Goal: Task Accomplishment & Management: Manage account settings

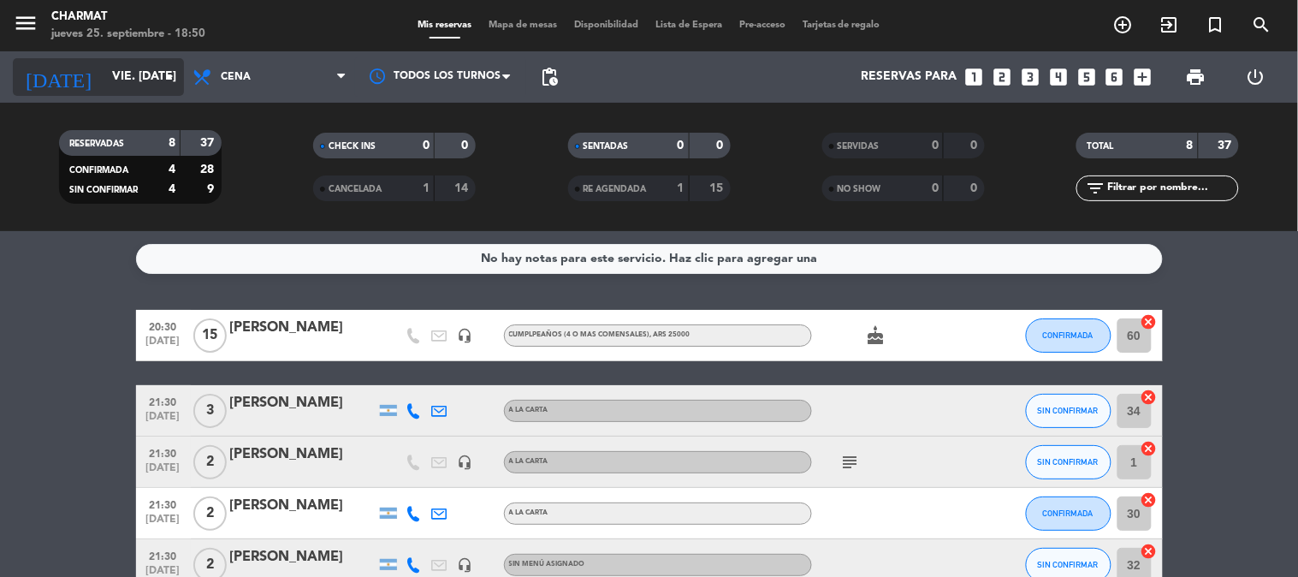
click at [104, 77] on input "vie. [DATE]" at bounding box center [185, 77] width 163 height 31
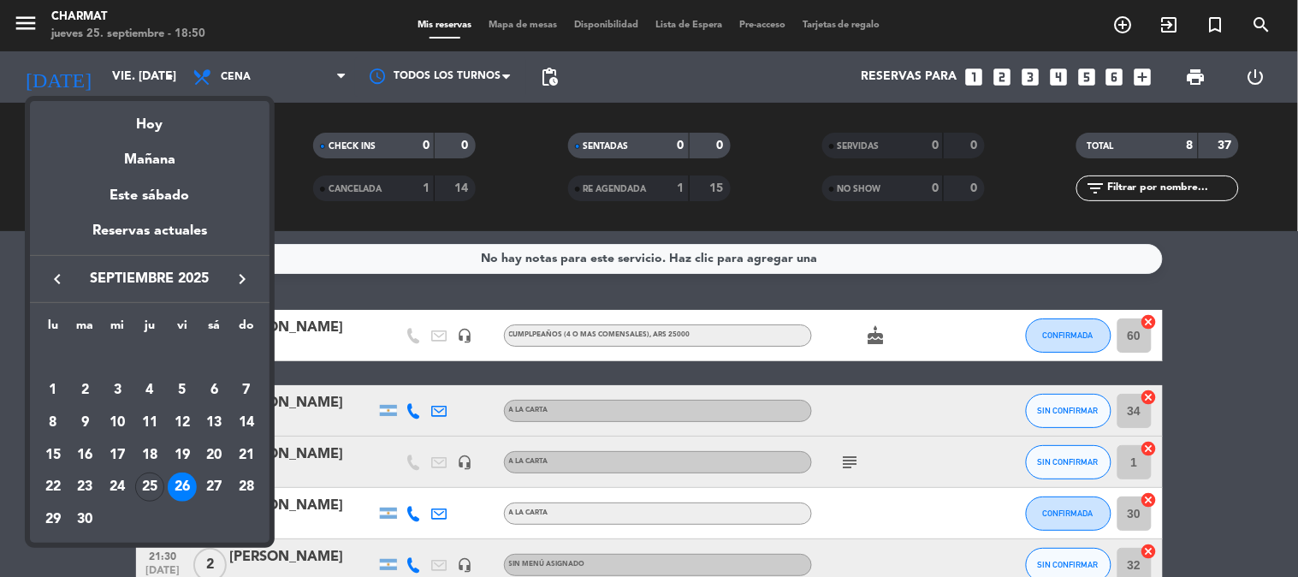
click at [286, 206] on div at bounding box center [649, 288] width 1298 height 577
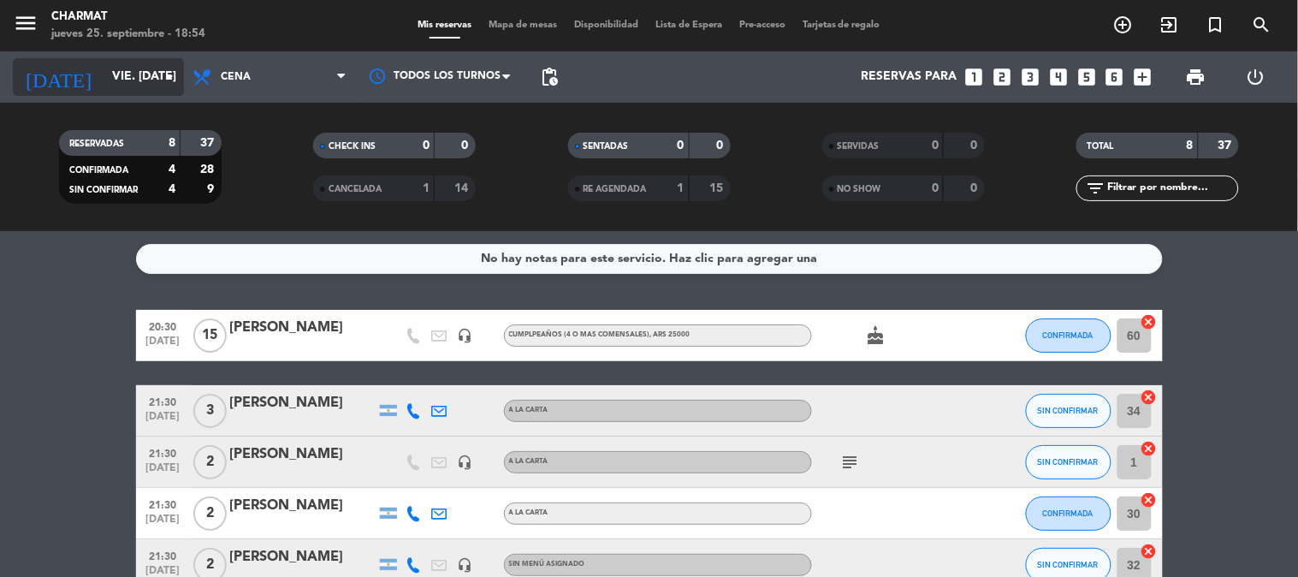
click at [104, 64] on input "vie. [DATE]" at bounding box center [185, 77] width 163 height 31
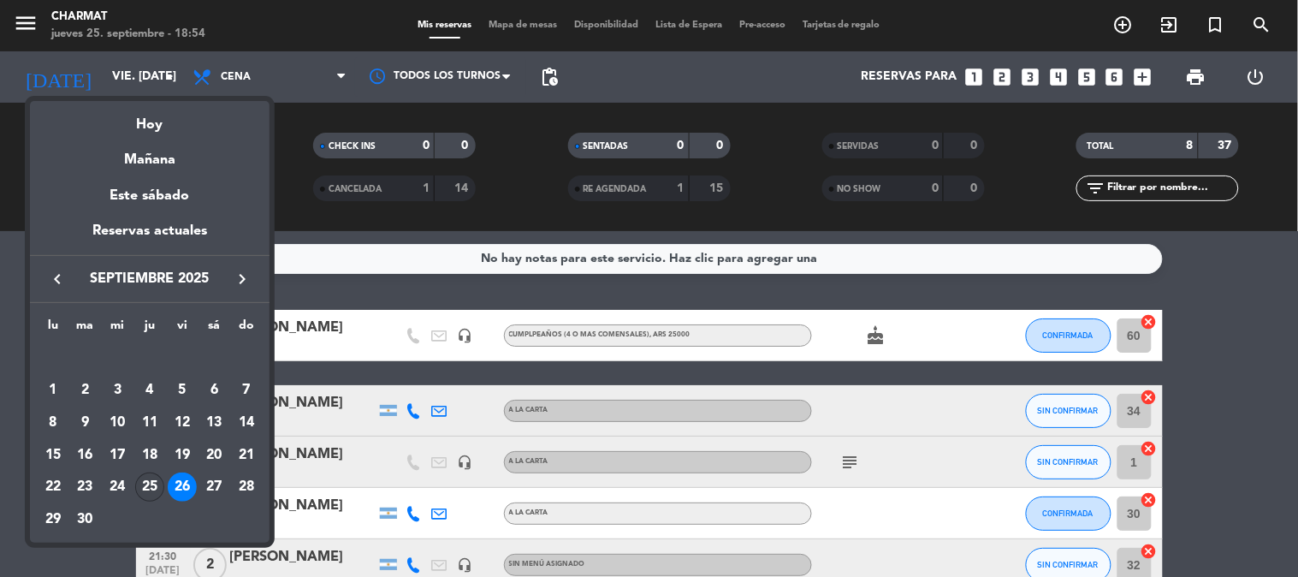
click at [151, 482] on div "25" at bounding box center [149, 486] width 29 height 29
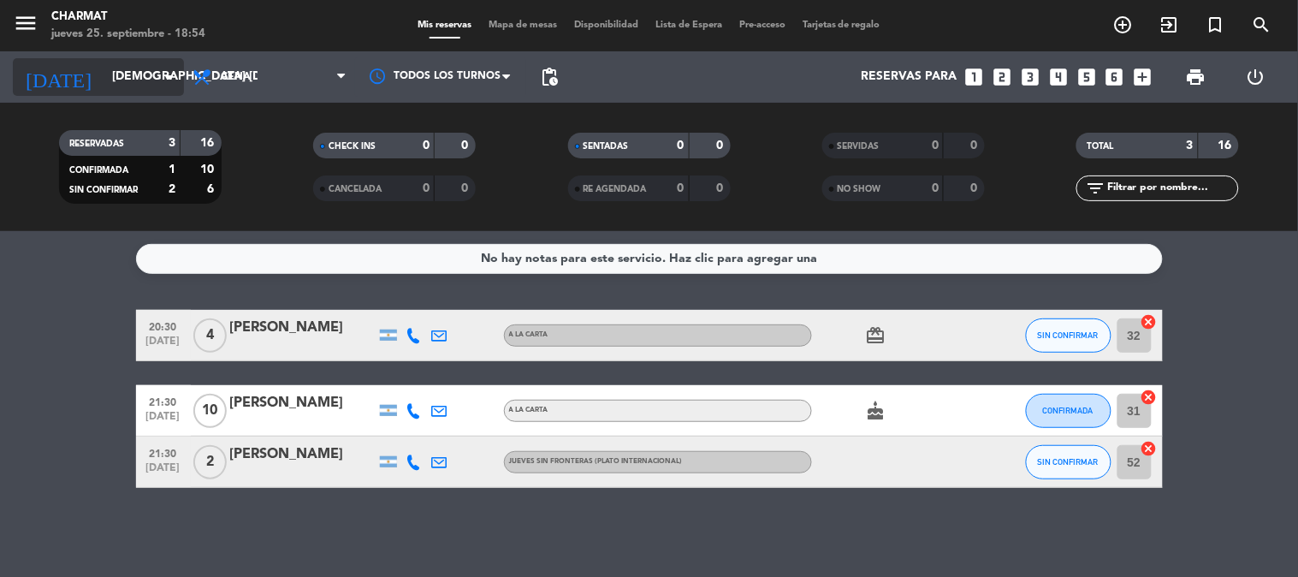
click at [121, 71] on input "[DEMOGRAPHIC_DATA] [DATE]" at bounding box center [185, 77] width 163 height 31
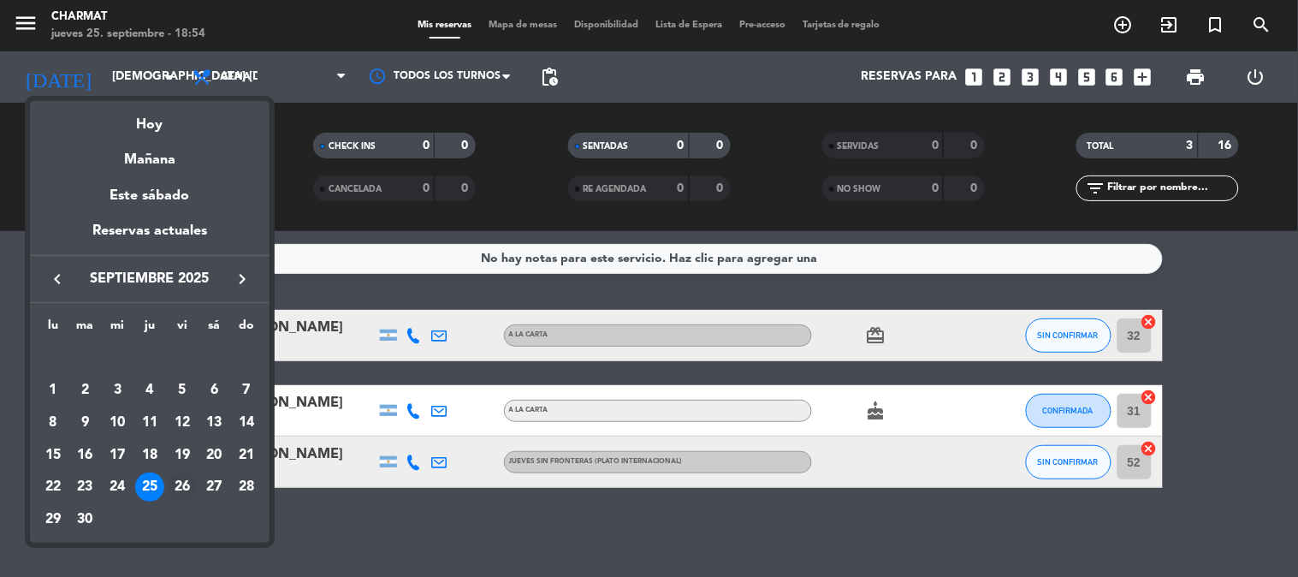
click at [177, 486] on div "26" at bounding box center [182, 486] width 29 height 29
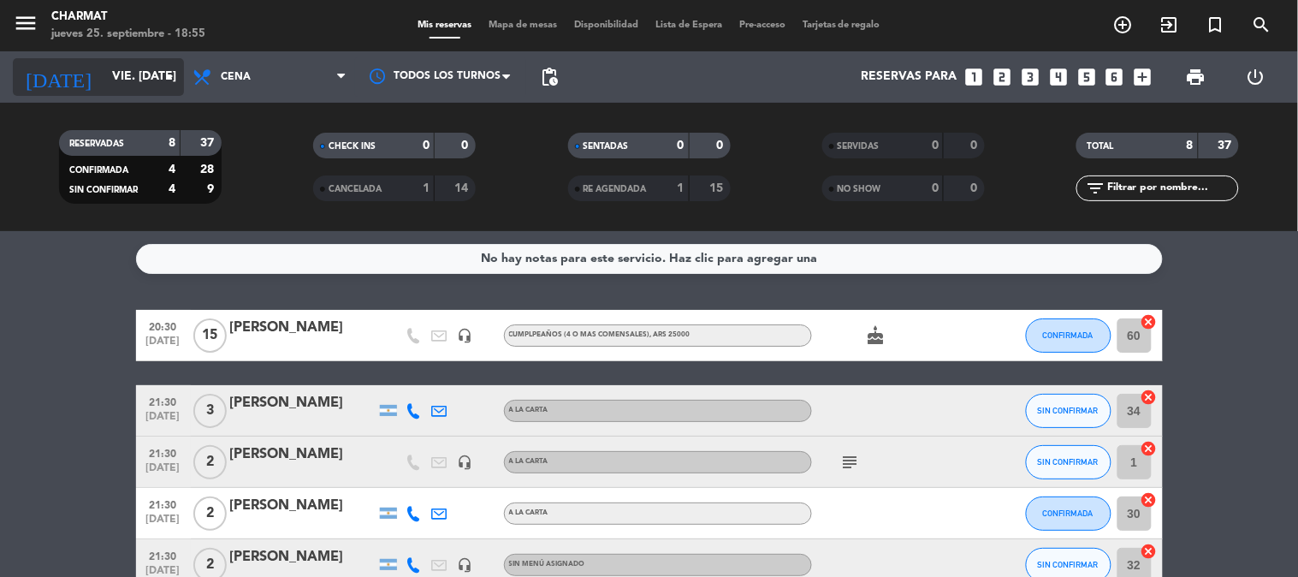
click at [169, 80] on icon "arrow_drop_down" at bounding box center [169, 77] width 21 height 21
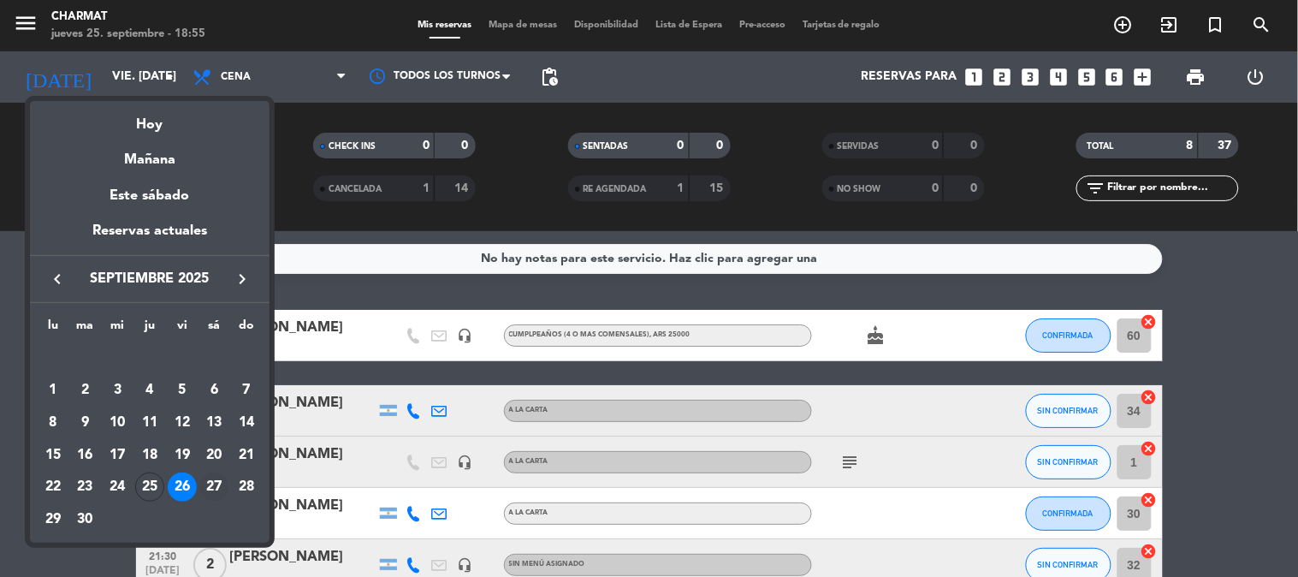
click at [210, 483] on div "27" at bounding box center [213, 486] width 29 height 29
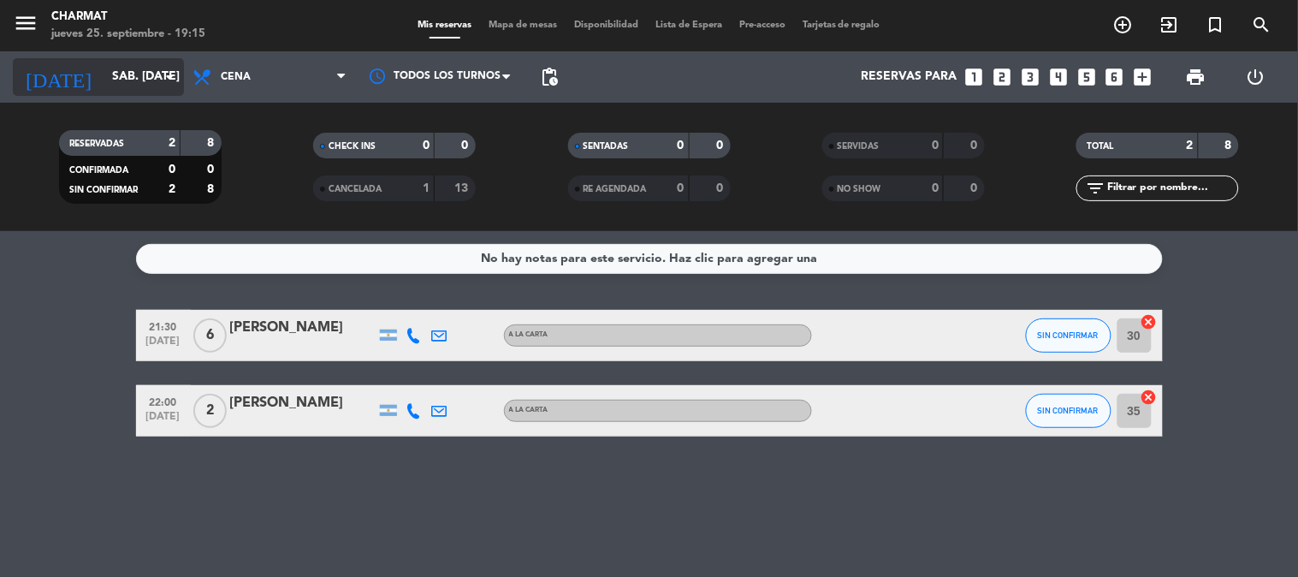
click at [171, 75] on icon "arrow_drop_down" at bounding box center [169, 77] width 21 height 21
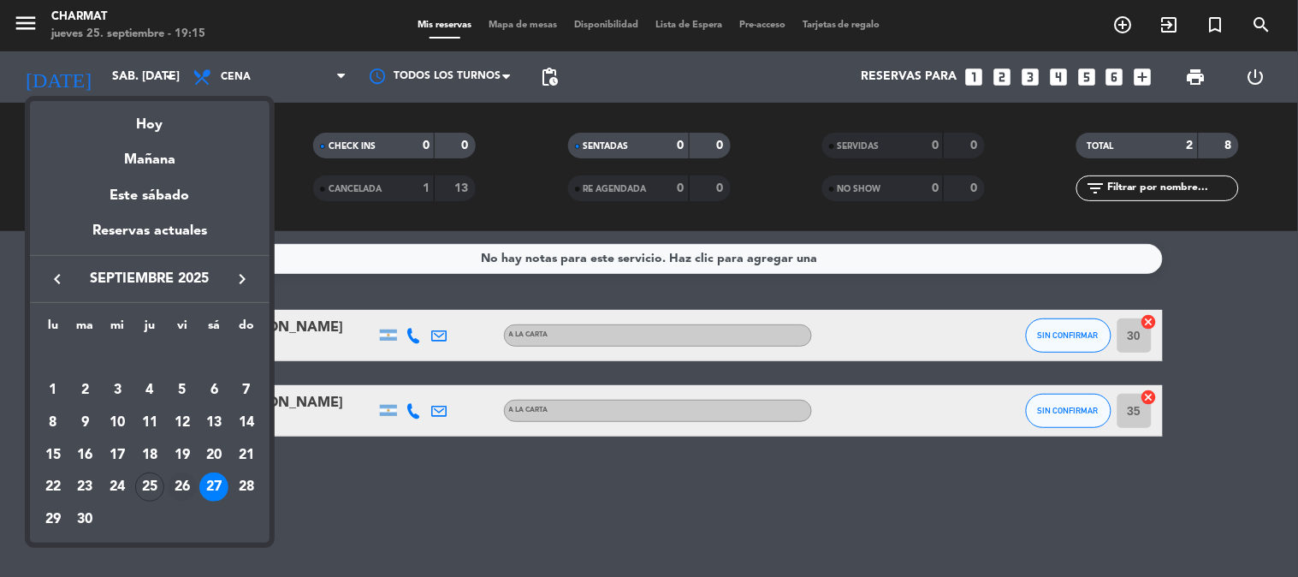
click at [177, 482] on div "26" at bounding box center [182, 486] width 29 height 29
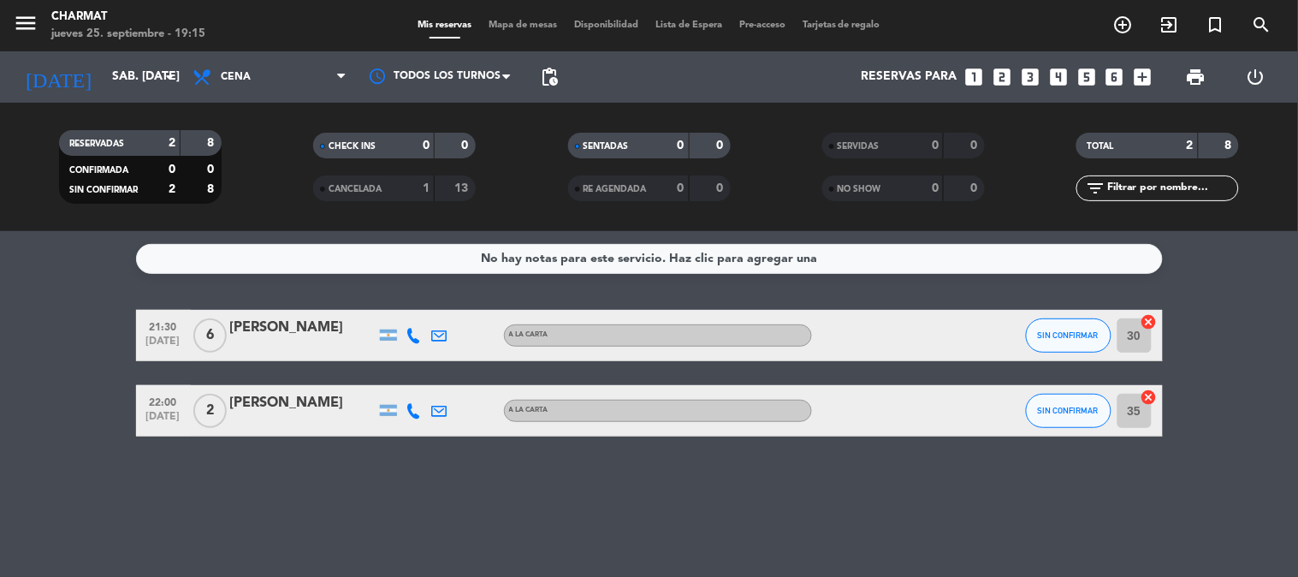
type input "vie. [DATE]"
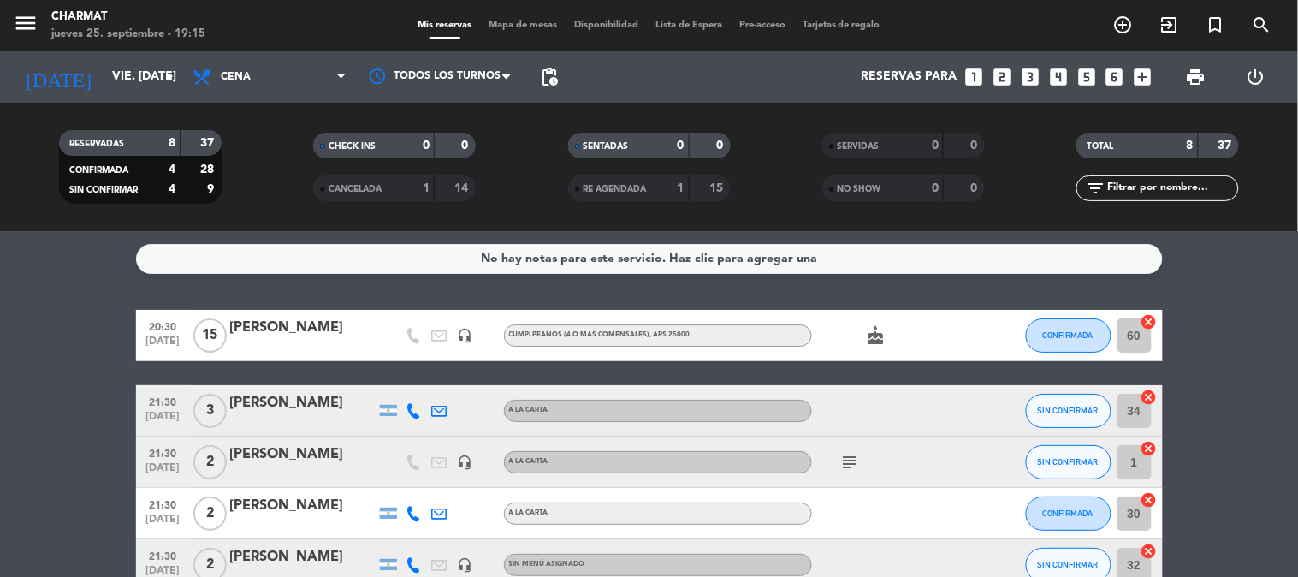
click at [938, 330] on div "cake" at bounding box center [889, 335] width 154 height 50
click at [305, 328] on div "[PERSON_NAME]" at bounding box center [302, 328] width 145 height 22
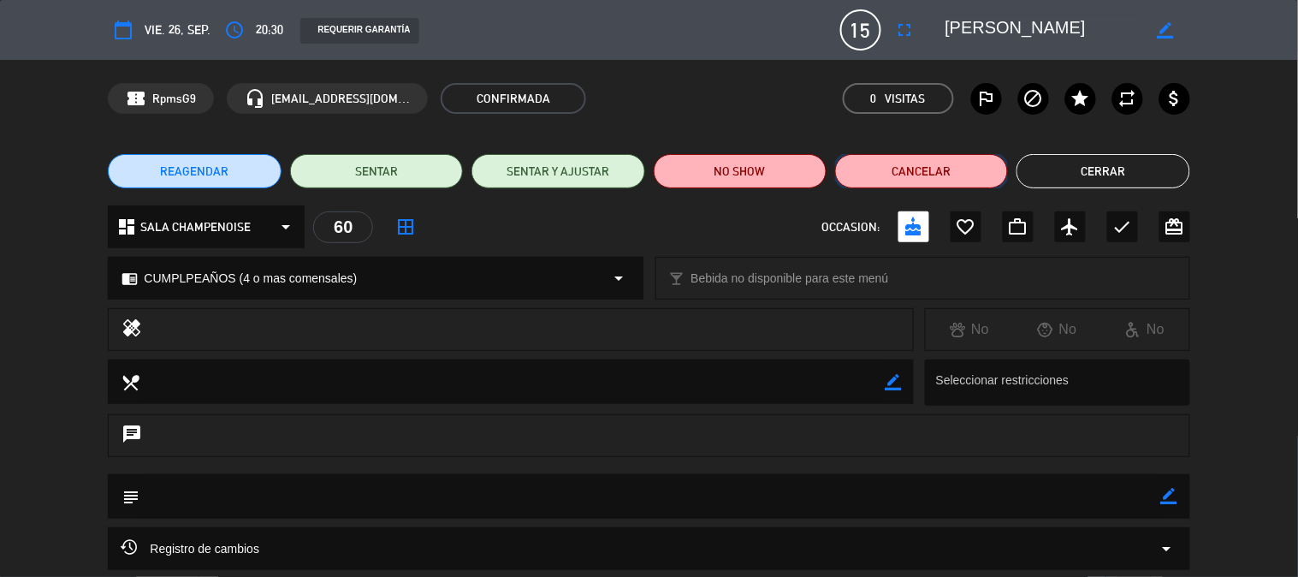
click at [882, 175] on button "Cancelar" at bounding box center [921, 171] width 173 height 34
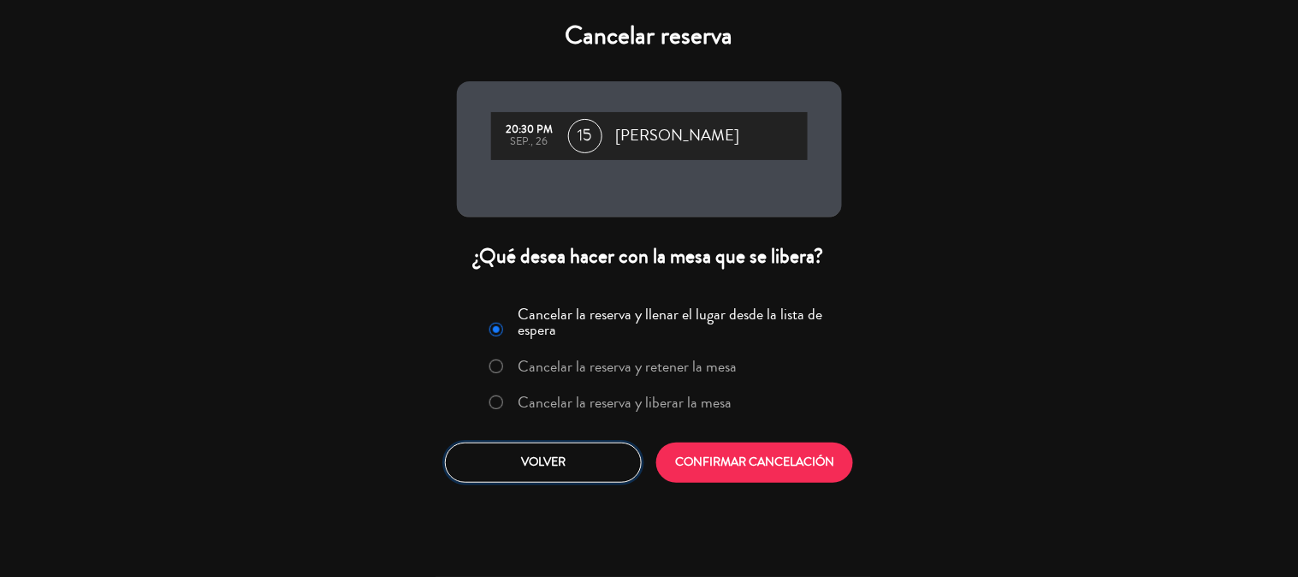
click at [517, 462] on button "Volver" at bounding box center [543, 462] width 197 height 40
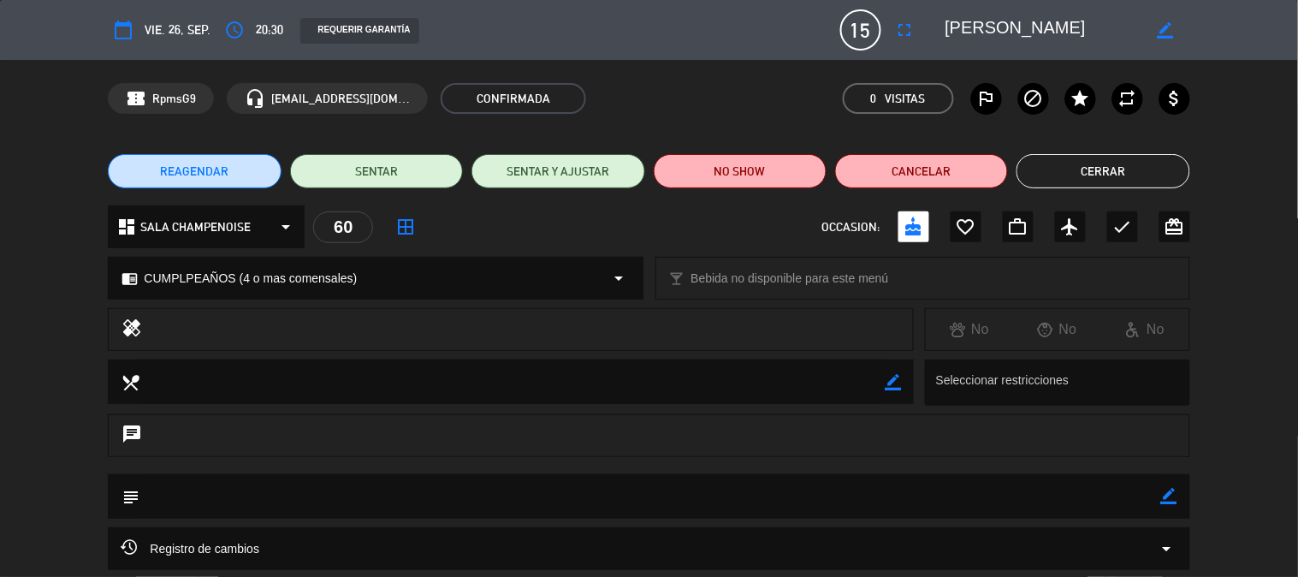
click at [38, 322] on div "healing No No No" at bounding box center [649, 333] width 1298 height 51
